Goal: Complete application form: Complete application form

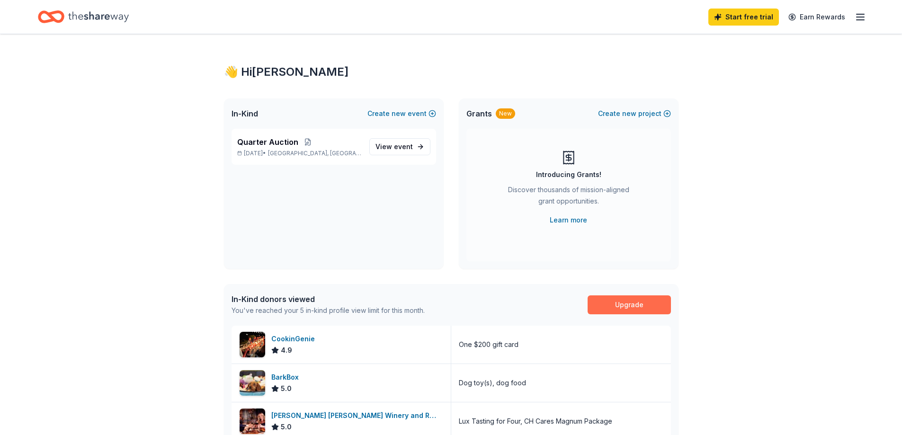
click at [631, 301] on link "Upgrade" at bounding box center [628, 304] width 83 height 19
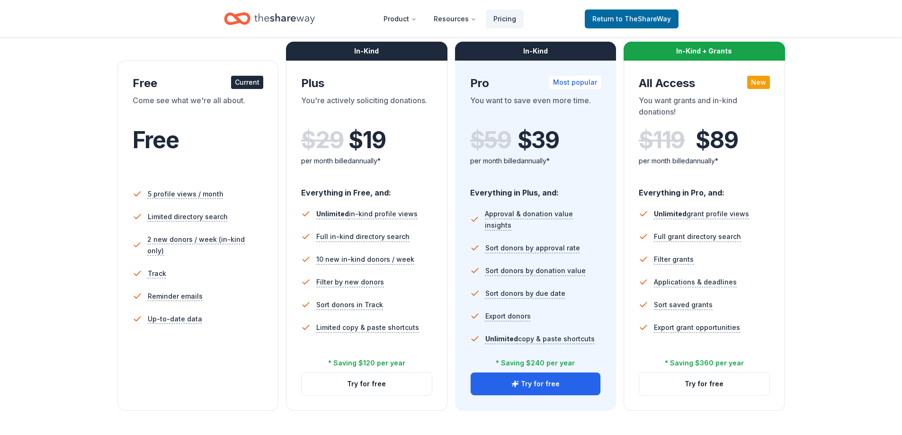
scroll to position [135, 0]
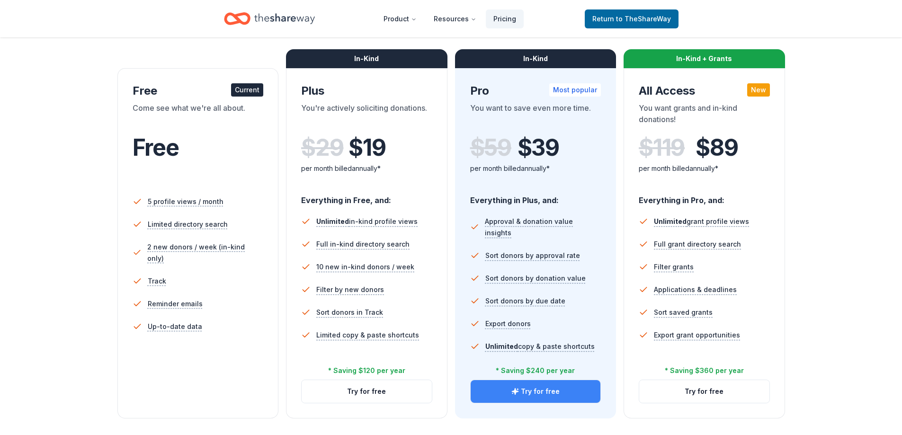
click at [545, 389] on button "Try for free" at bounding box center [535, 391] width 130 height 23
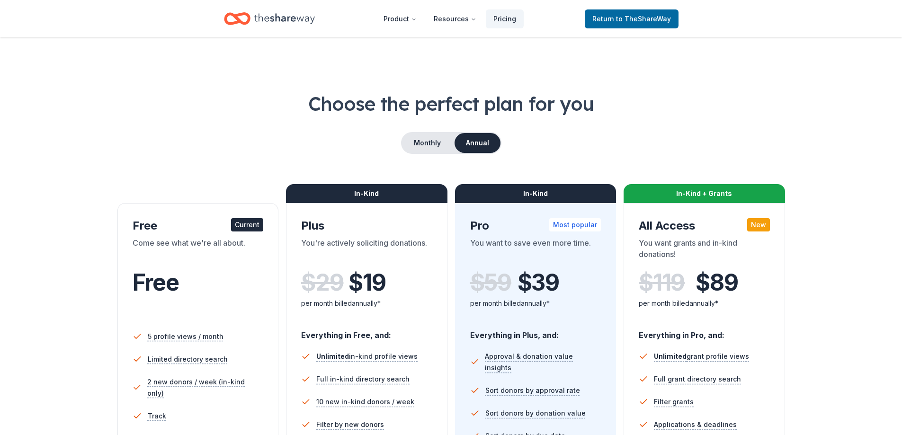
scroll to position [129, 0]
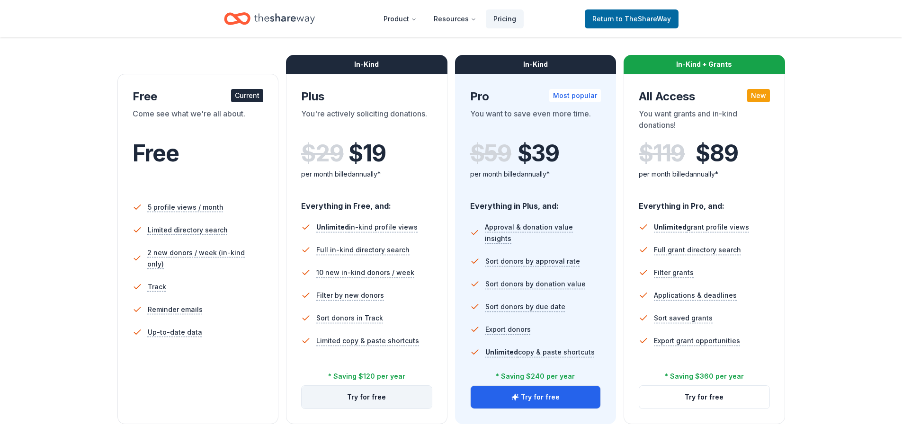
click at [367, 399] on button "Try for free" at bounding box center [366, 397] width 130 height 23
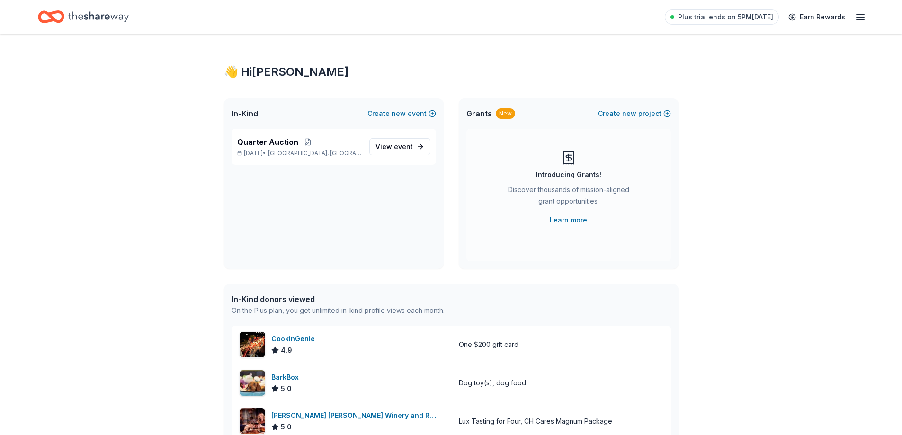
drag, startPoint x: 899, startPoint y: 47, endPoint x: 895, endPoint y: 64, distance: 17.9
click at [896, 64] on div "👋 Hi [PERSON_NAME] In-Kind Create new event Quarter Auction [DATE] • [GEOGRAPHI…" at bounding box center [451, 364] width 902 height 661
click at [397, 147] on span "event" at bounding box center [403, 146] width 19 height 8
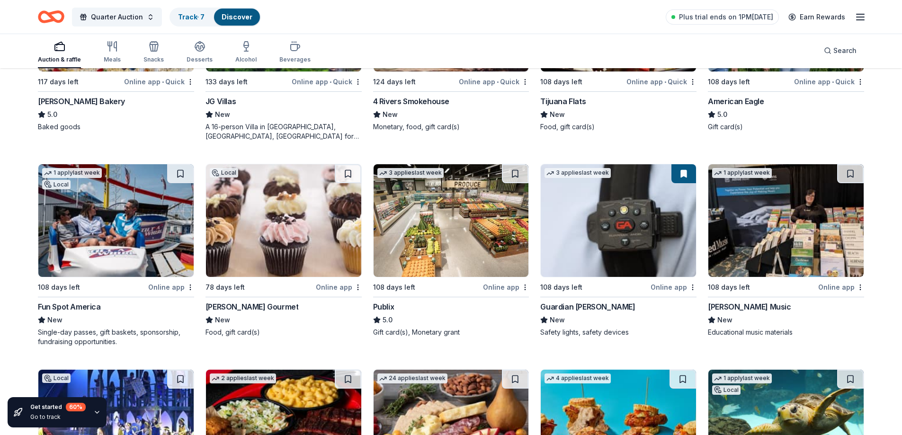
scroll to position [1434, 0]
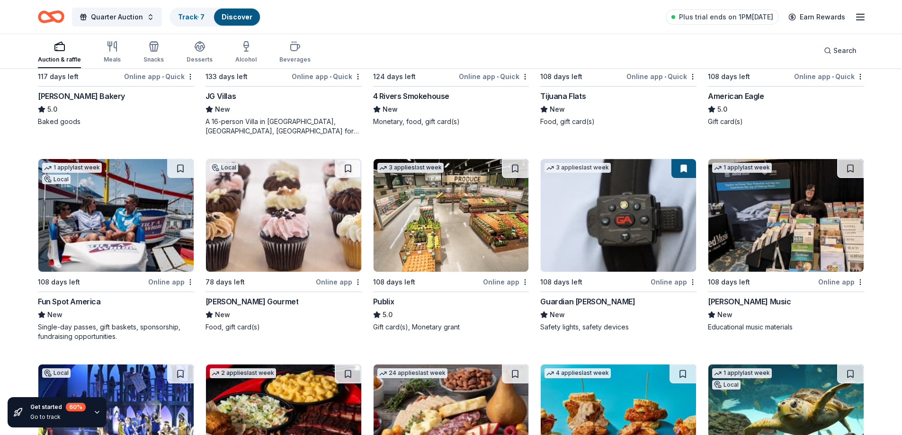
click at [388, 299] on div "Publix" at bounding box center [383, 301] width 21 height 11
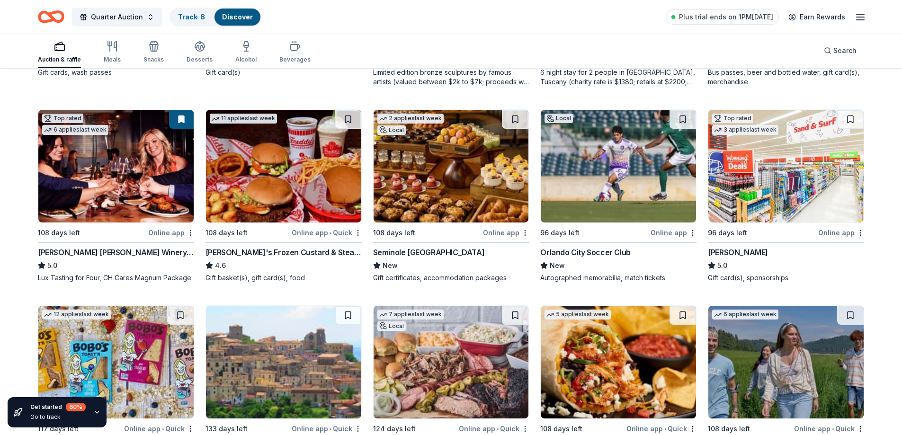
scroll to position [1080, 0]
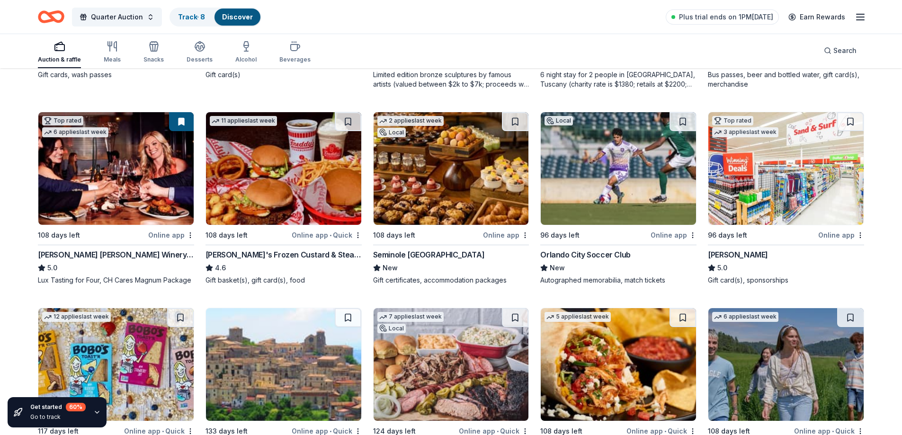
click at [773, 169] on img at bounding box center [785, 168] width 155 height 113
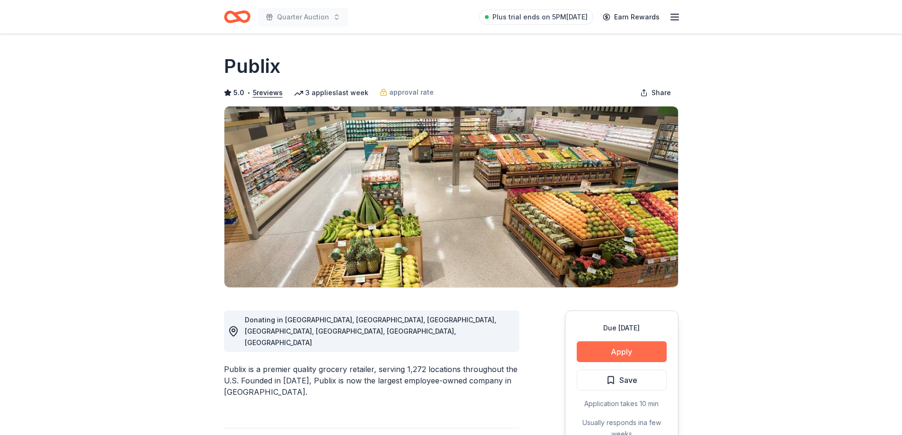
click at [629, 345] on button "Apply" at bounding box center [621, 351] width 90 height 21
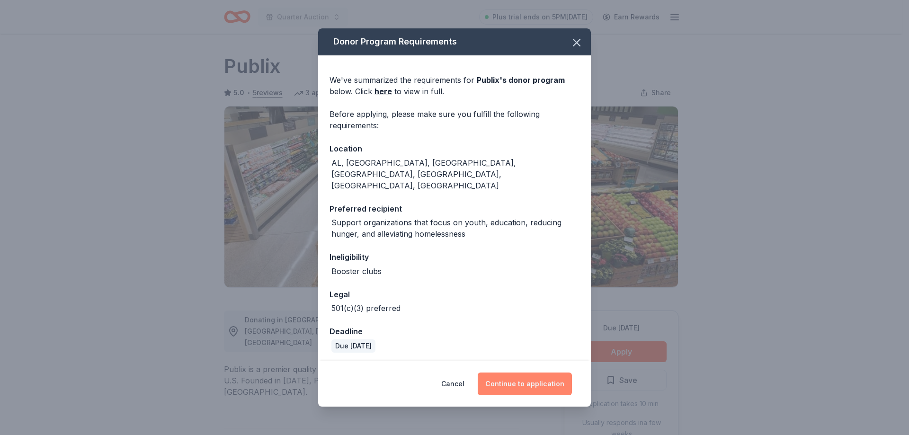
click at [533, 372] on button "Continue to application" at bounding box center [525, 383] width 94 height 23
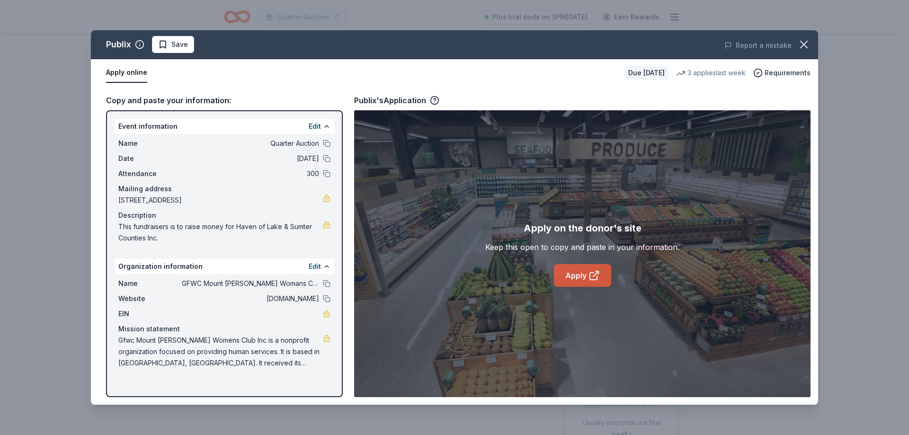
click at [578, 269] on link "Apply" at bounding box center [582, 275] width 57 height 23
click at [180, 41] on span "Save" at bounding box center [179, 44] width 17 height 11
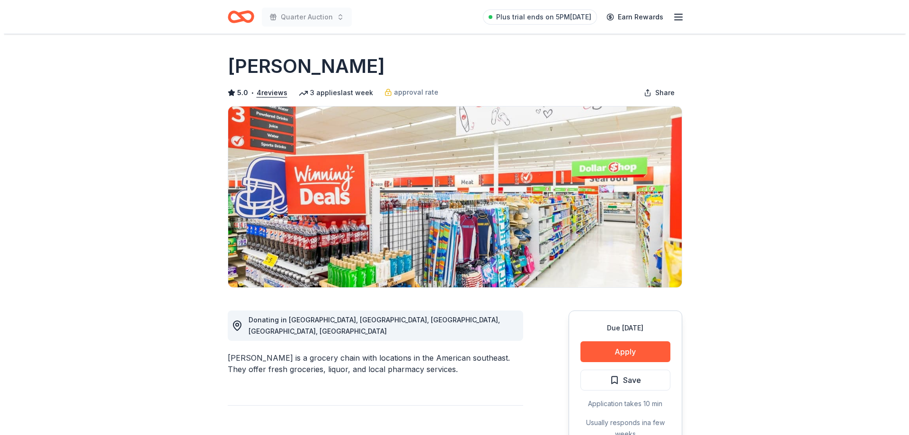
scroll to position [4, 0]
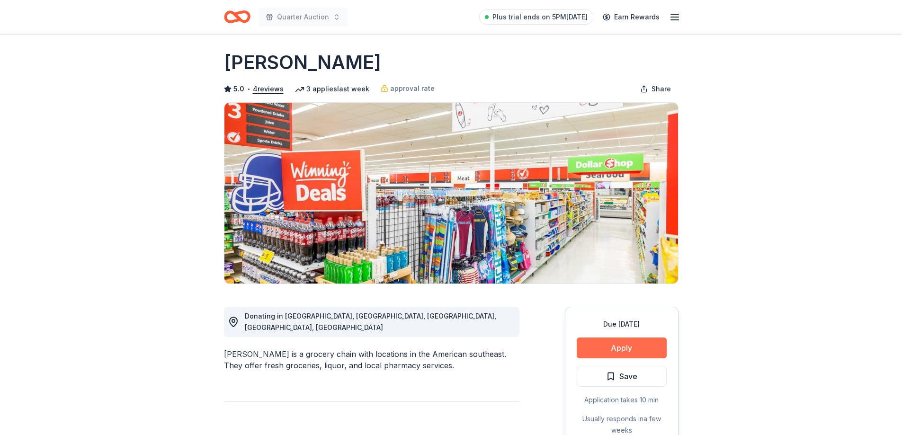
click at [643, 346] on button "Apply" at bounding box center [621, 347] width 90 height 21
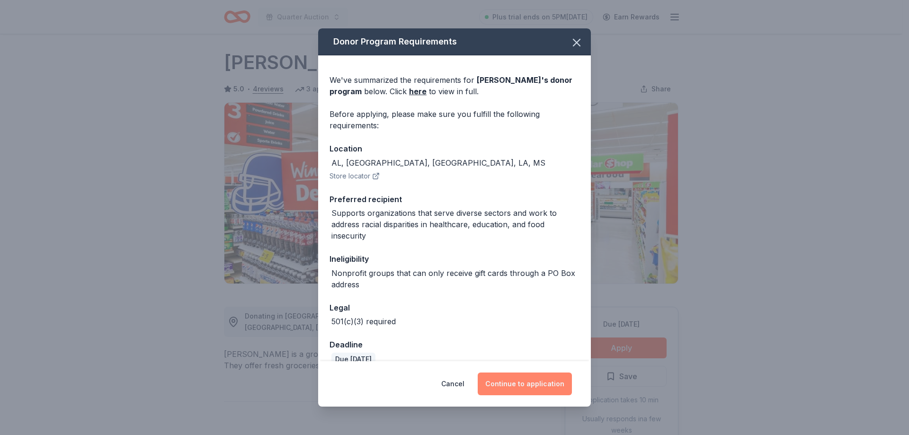
click at [546, 381] on button "Continue to application" at bounding box center [525, 383] width 94 height 23
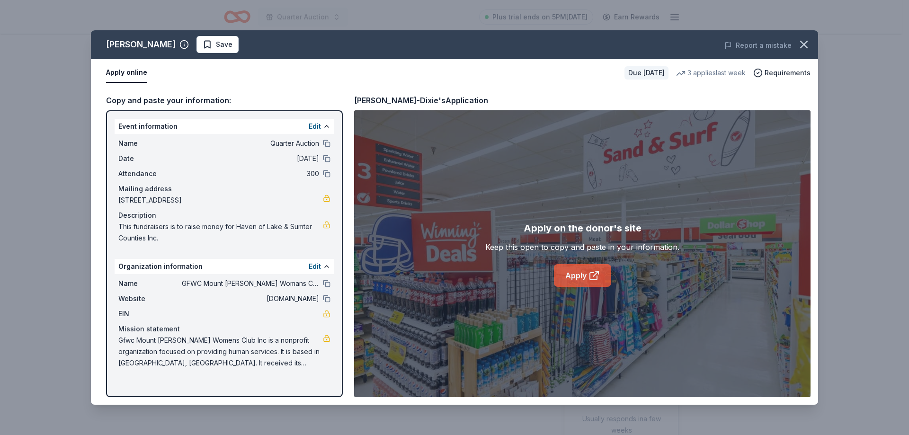
click at [573, 276] on link "Apply" at bounding box center [582, 275] width 57 height 23
